Goal: Learn about a topic: Learn about a topic

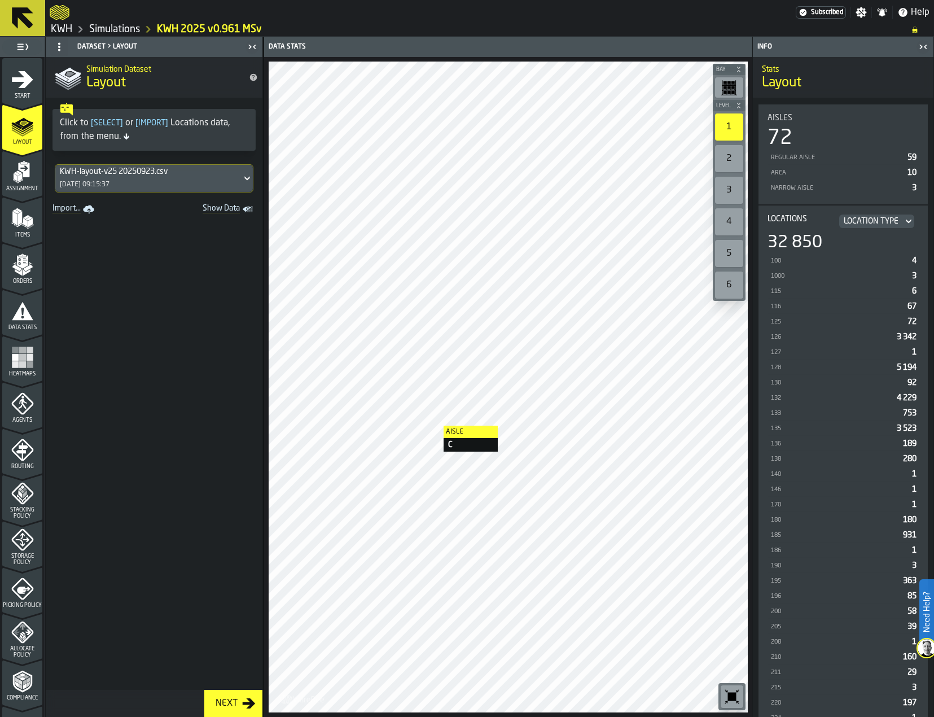
click at [432, 426] on div at bounding box center [508, 387] width 479 height 651
click at [242, 178] on icon at bounding box center [247, 179] width 11 height 14
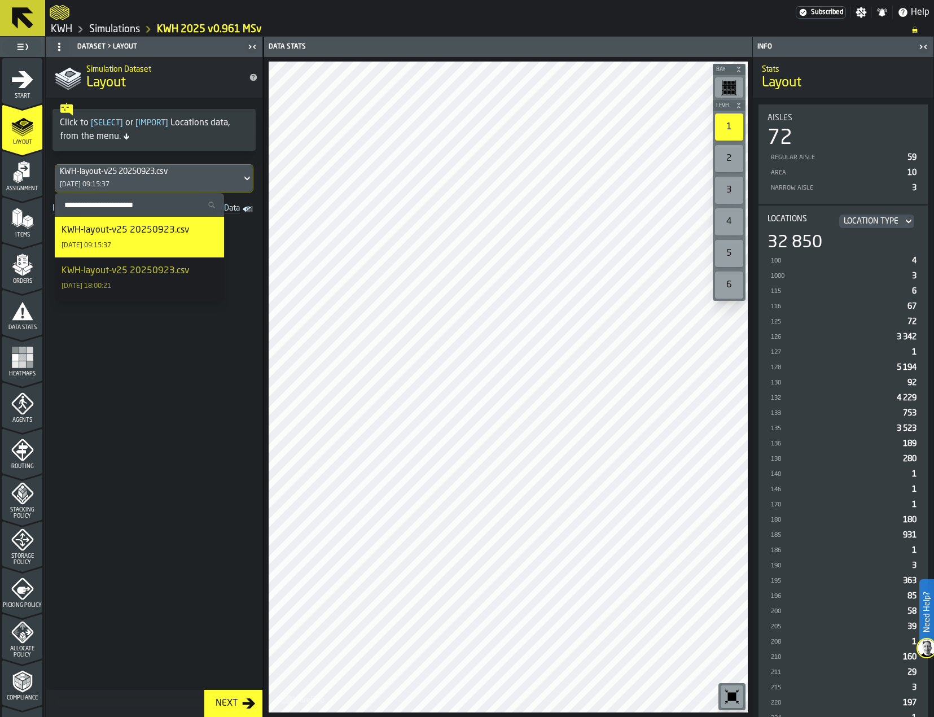
click at [260, 237] on span at bounding box center [154, 453] width 217 height 472
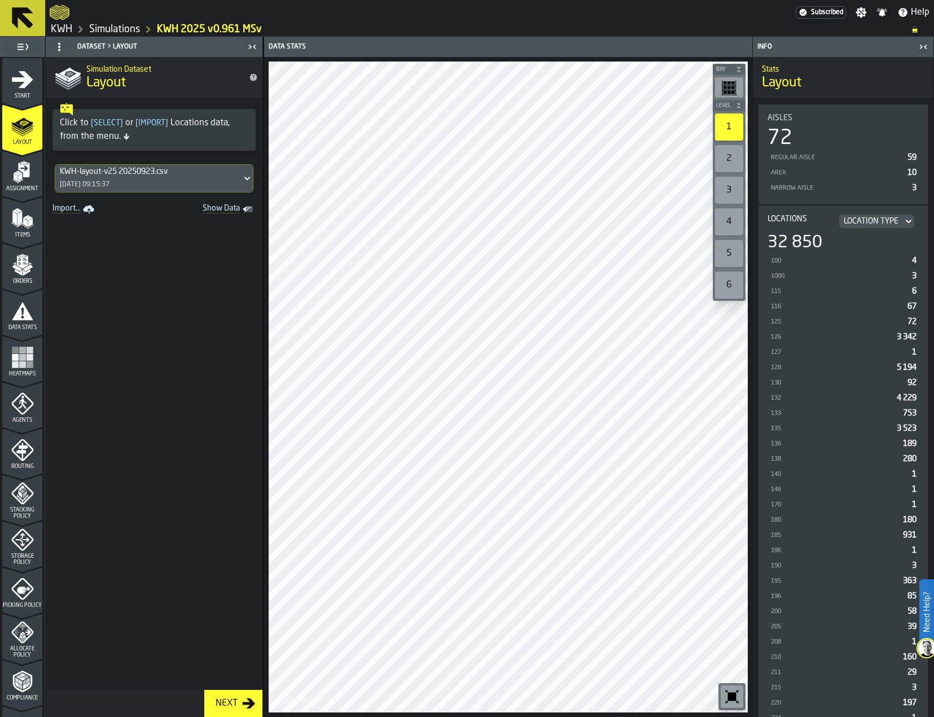
click at [214, 209] on span "Show Data" at bounding box center [201, 209] width 77 height 11
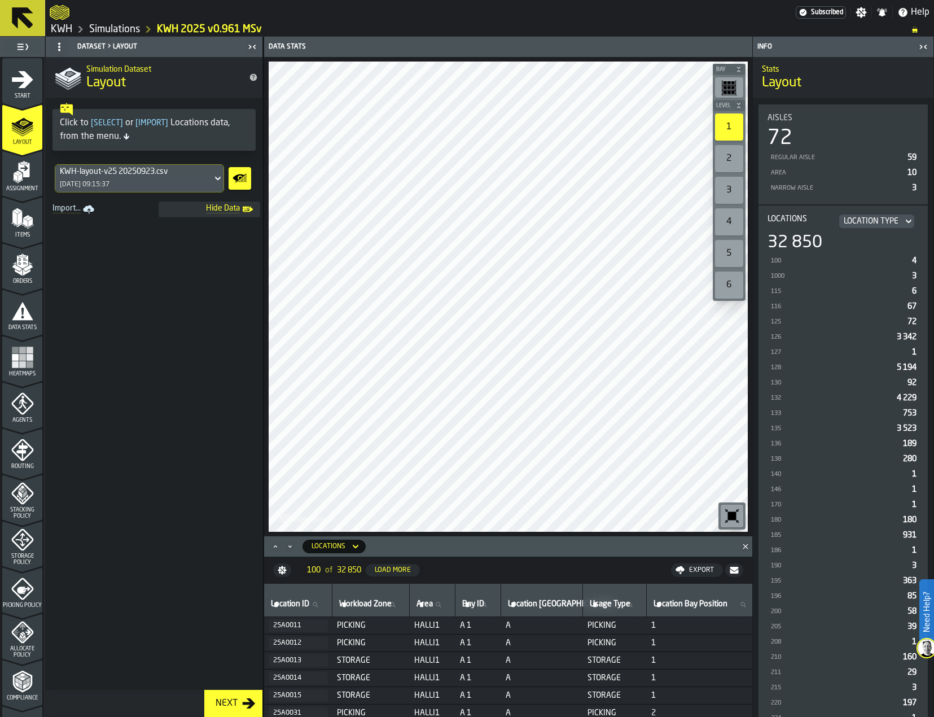
click at [216, 209] on span "Hide Data" at bounding box center [201, 209] width 77 height 11
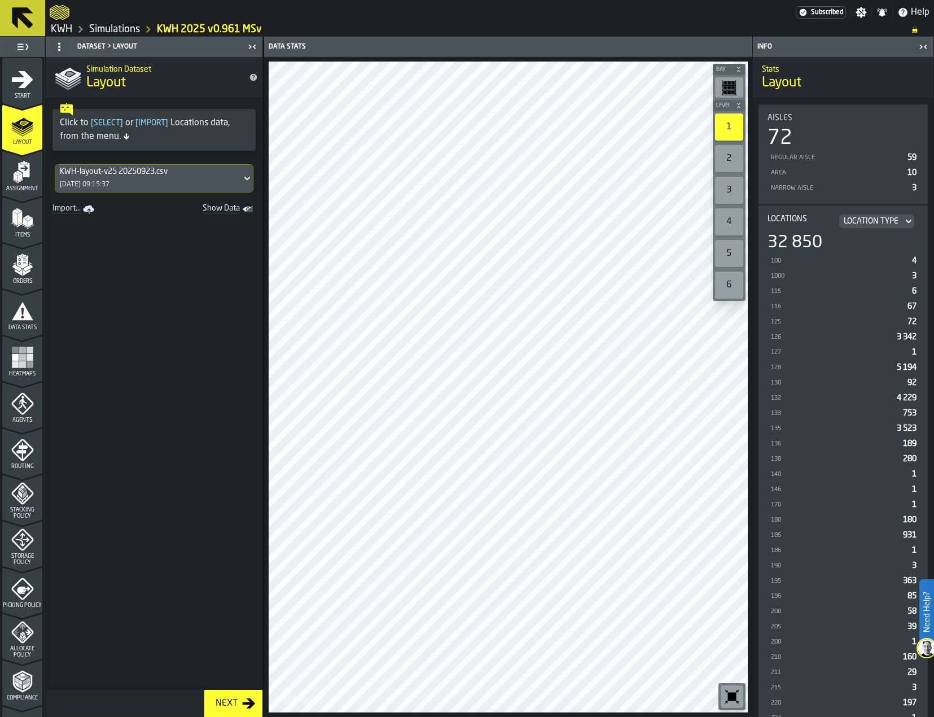
click at [29, 27] on icon at bounding box center [22, 17] width 21 height 21
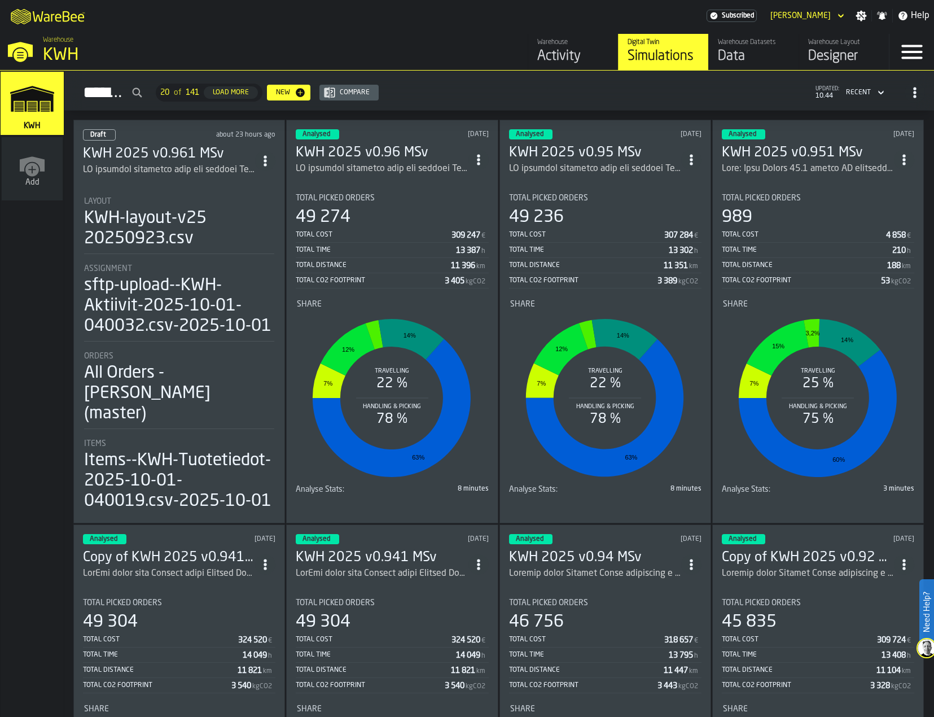
click at [152, 221] on div "KWH-layout-v25 20250923.csv" at bounding box center [179, 228] width 190 height 41
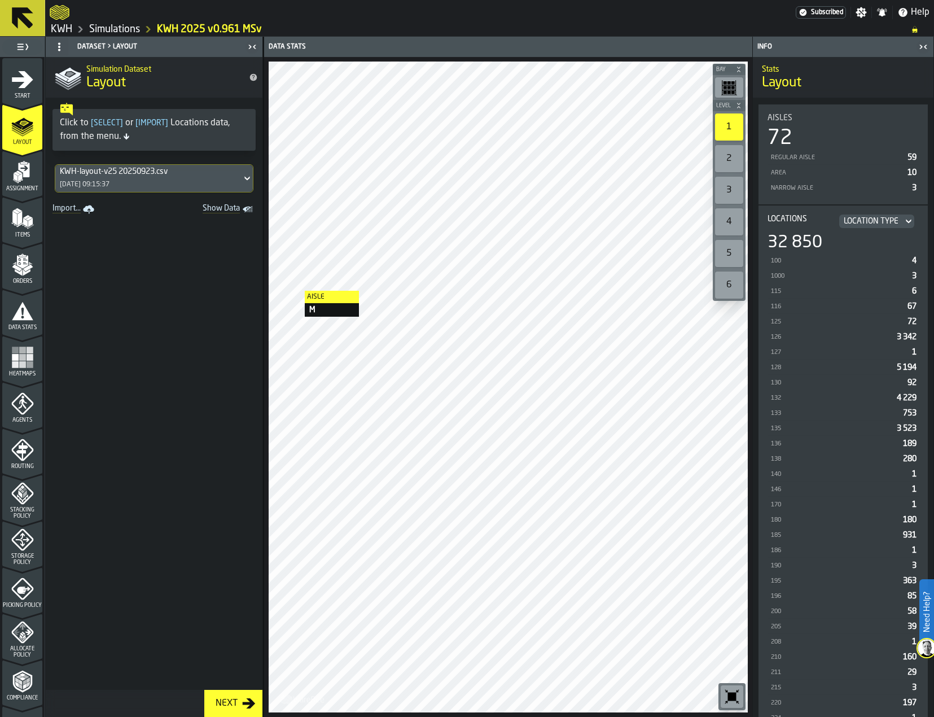
click at [242, 177] on icon at bounding box center [247, 179] width 11 height 14
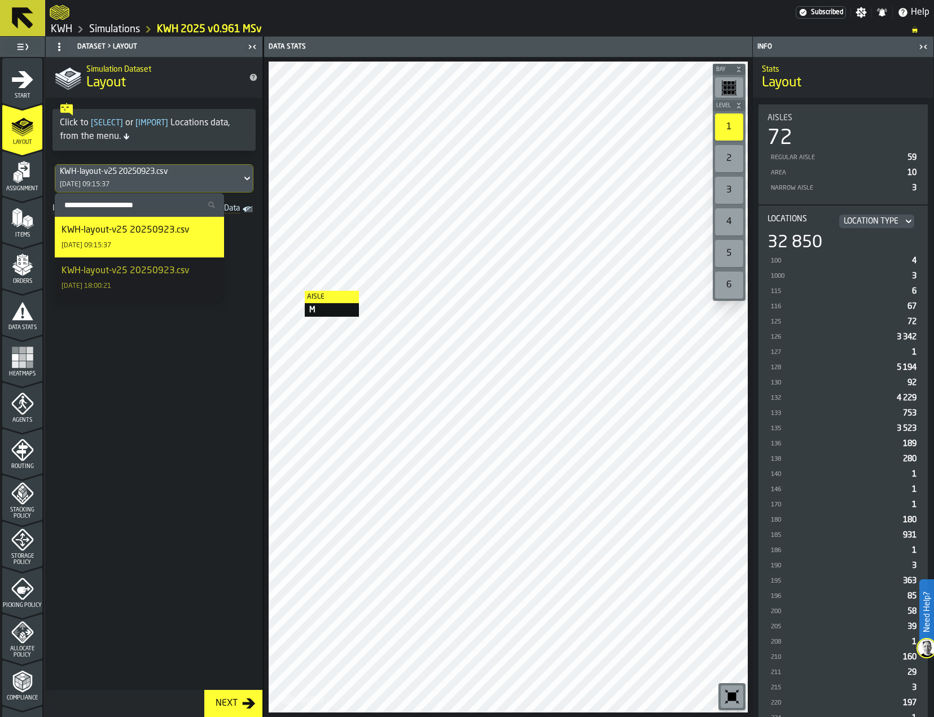
click at [242, 177] on icon at bounding box center [247, 179] width 11 height 14
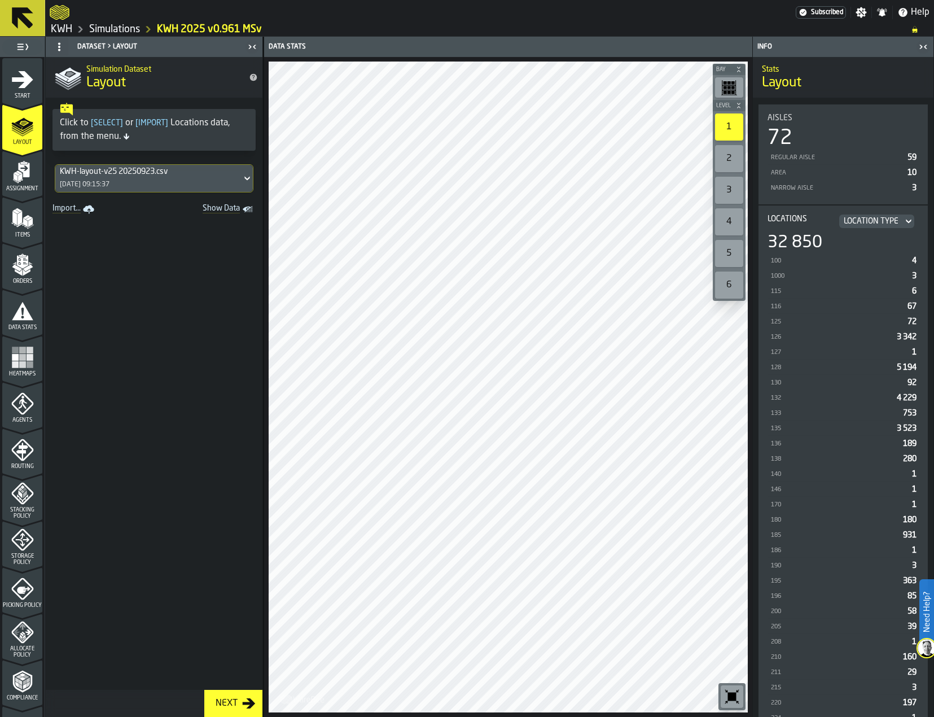
click at [24, 17] on icon at bounding box center [22, 17] width 21 height 21
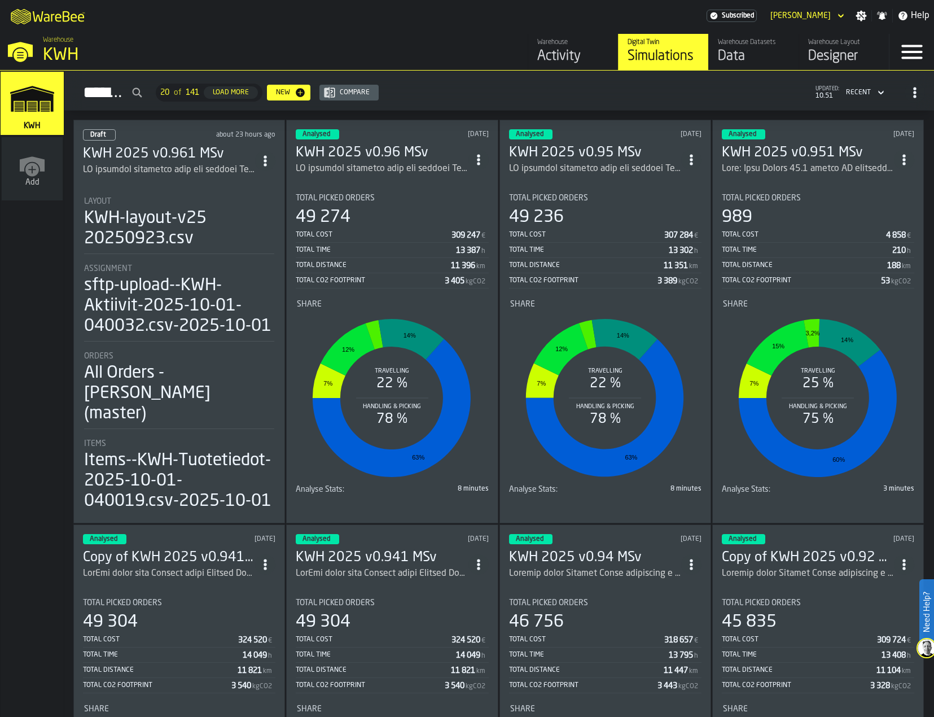
click at [374, 186] on section "Total Picked Orders 49 274 Total Cost 309 247 € Total Time 13 387 h Total Dista…" at bounding box center [392, 342] width 192 height 314
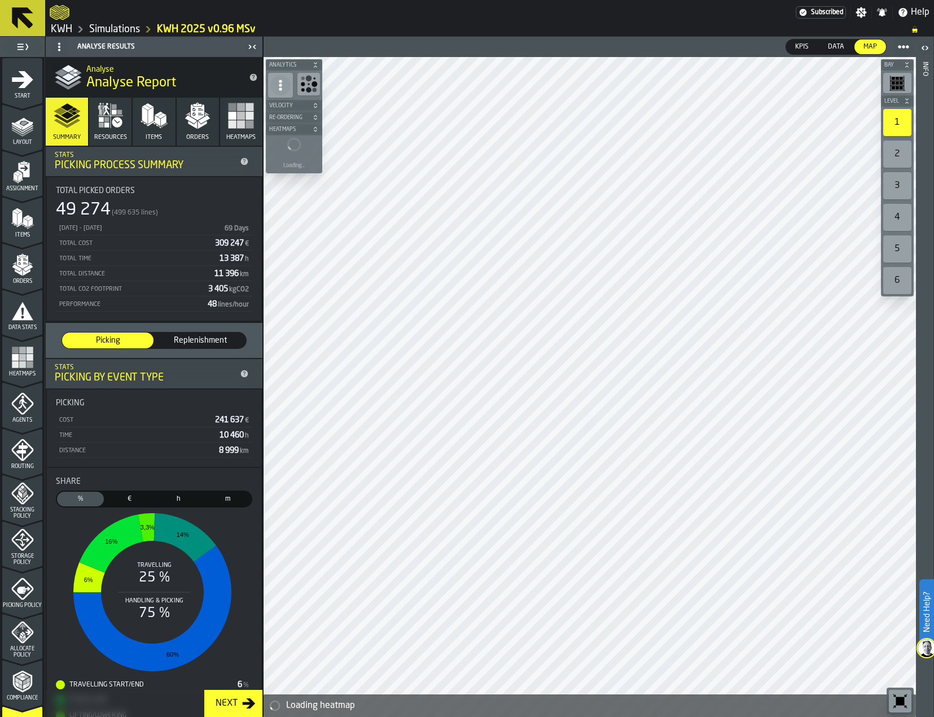
click at [24, 22] on icon at bounding box center [22, 17] width 21 height 21
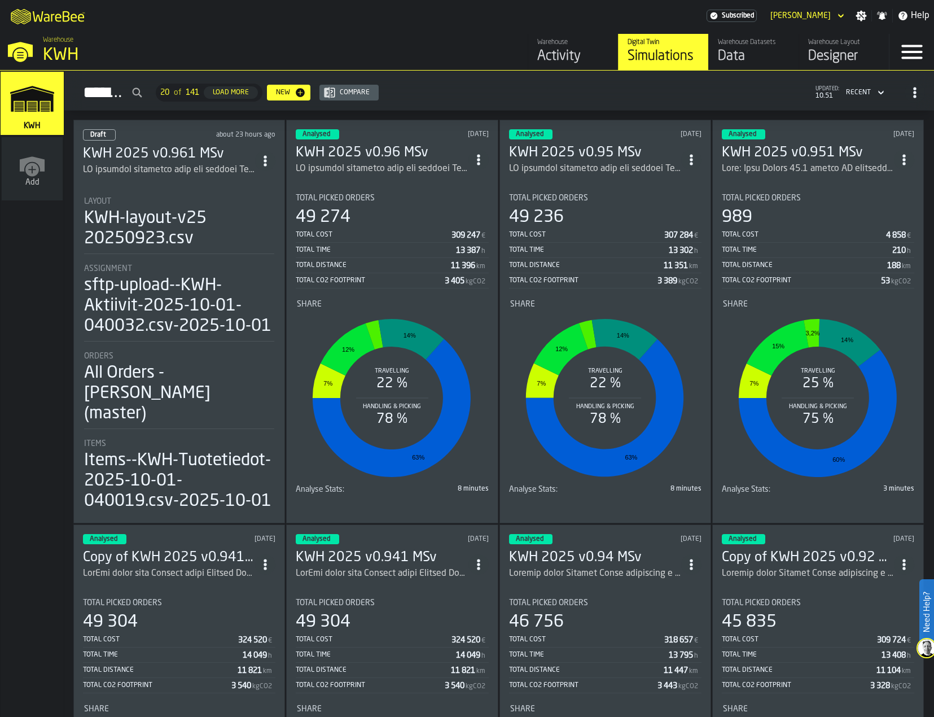
click at [401, 194] on div "Total Picked Orders" at bounding box center [392, 198] width 192 height 9
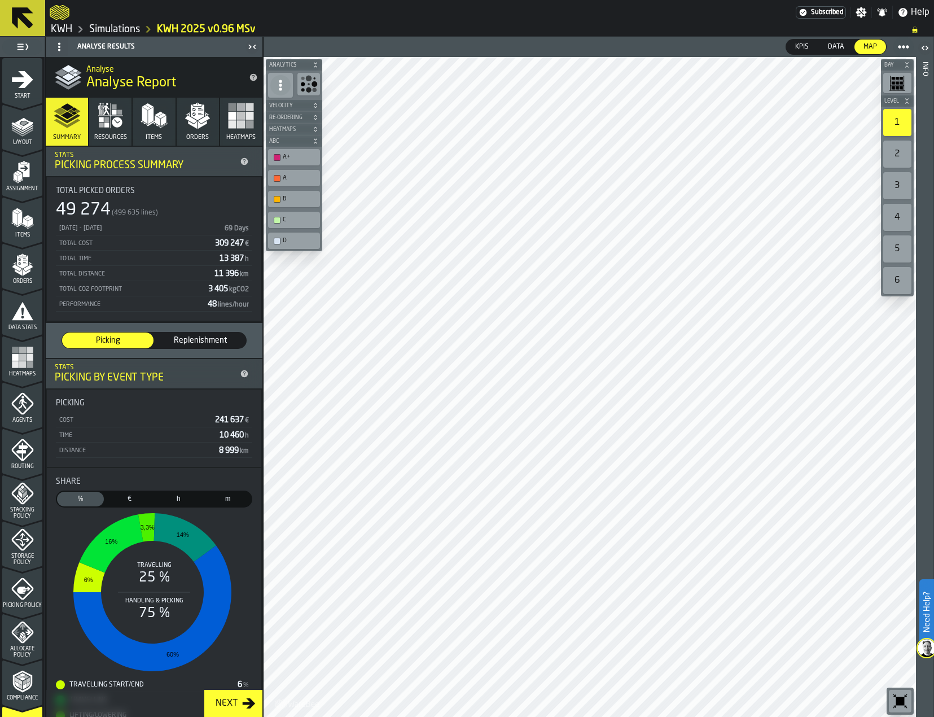
click at [19, 13] on icon at bounding box center [22, 17] width 21 height 21
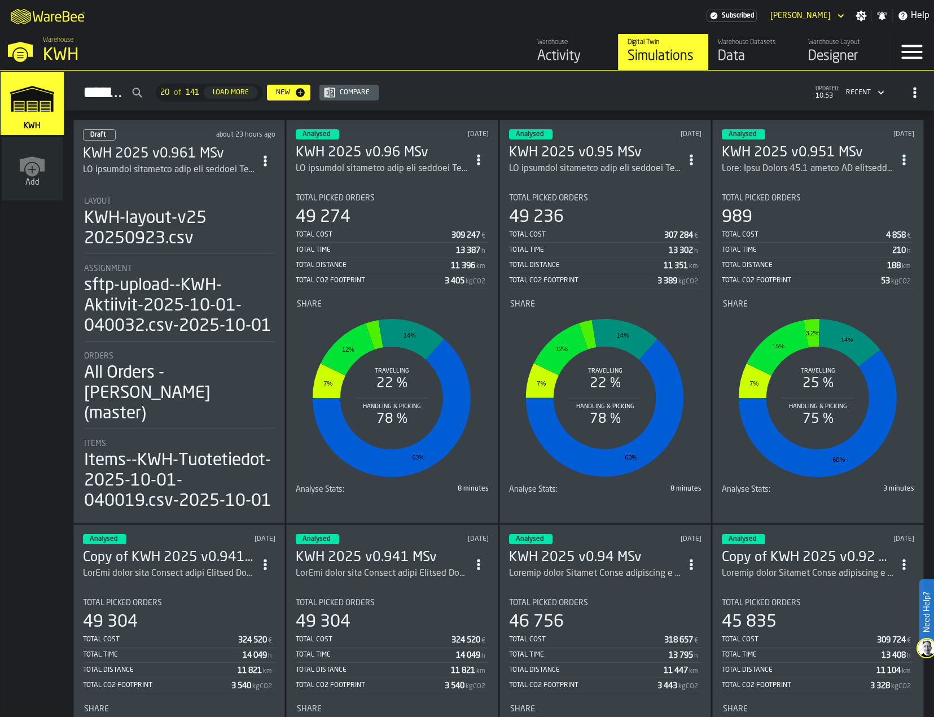
click at [163, 238] on div "KWH-layout-v25 20250923.csv" at bounding box center [179, 228] width 190 height 41
click at [176, 238] on div "KWH-layout-v25 20250923.csv" at bounding box center [179, 228] width 190 height 41
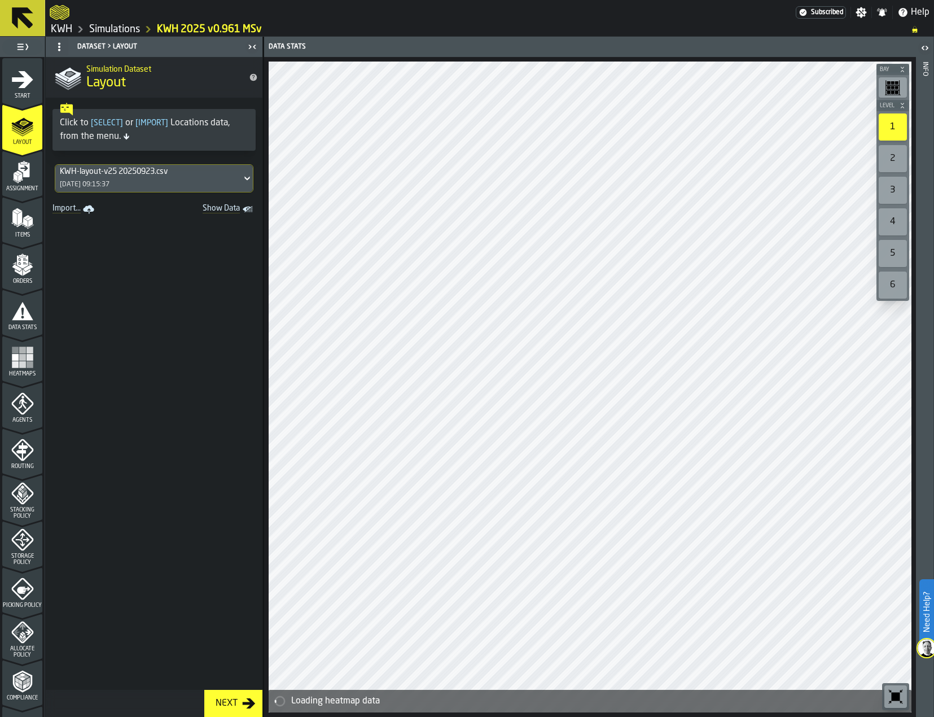
click at [648, 530] on div at bounding box center [590, 387] width 643 height 651
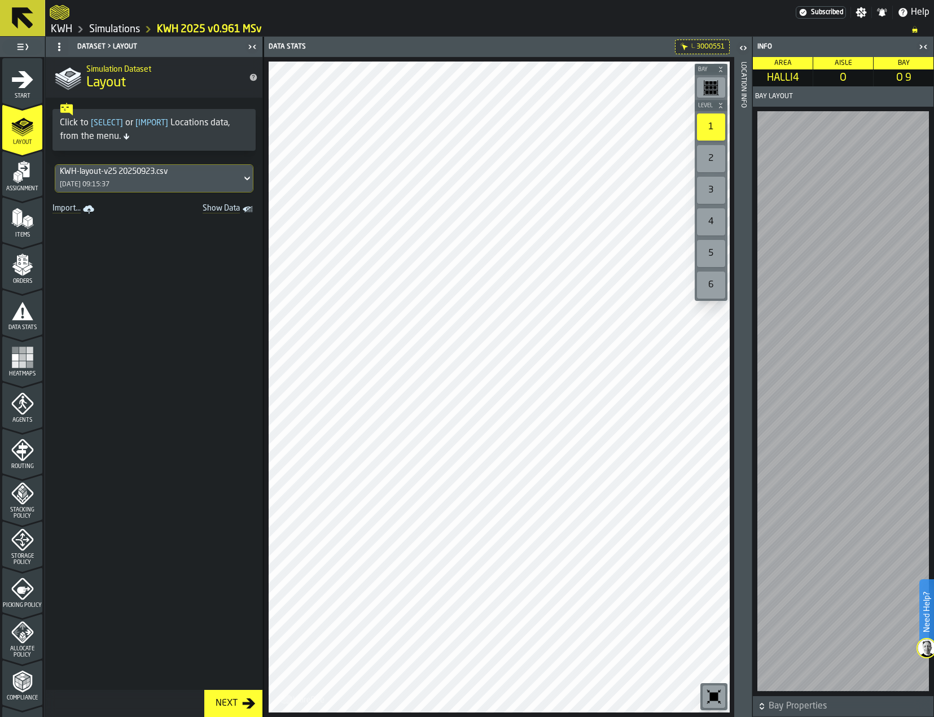
click at [708, 197] on div "3" at bounding box center [711, 190] width 28 height 27
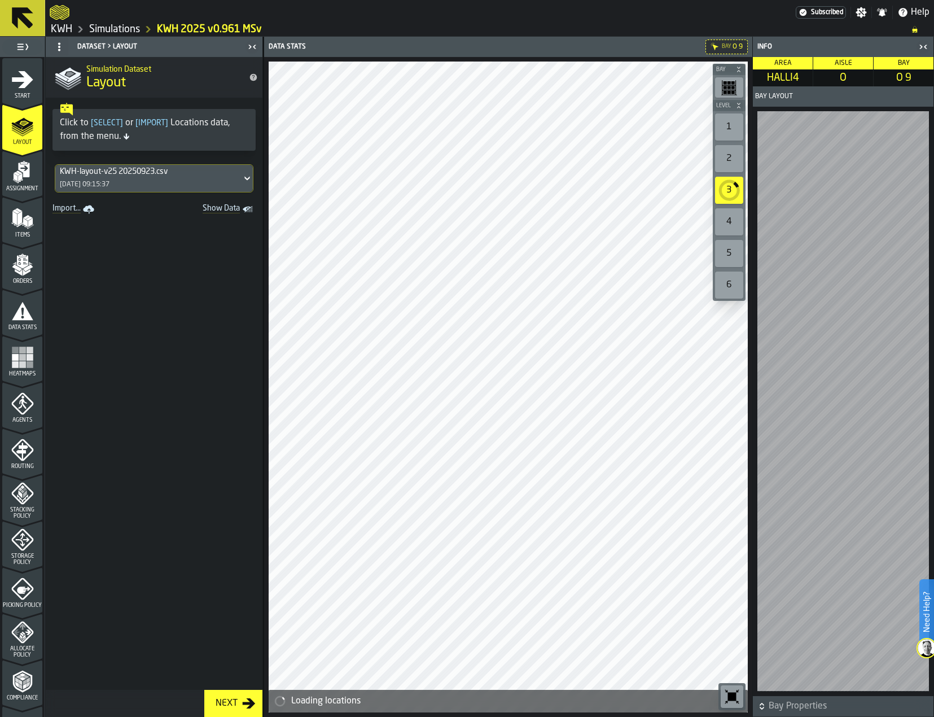
click at [729, 125] on div "1" at bounding box center [729, 126] width 28 height 27
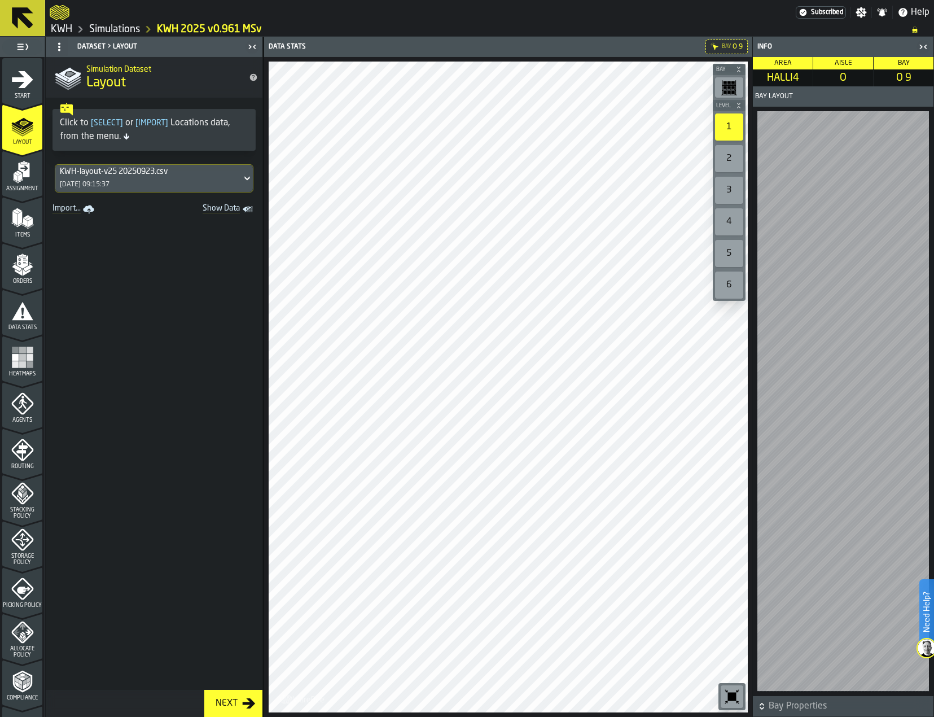
click at [736, 47] on span "O 9" at bounding box center [737, 47] width 10 height 8
